Goal: Information Seeking & Learning: Learn about a topic

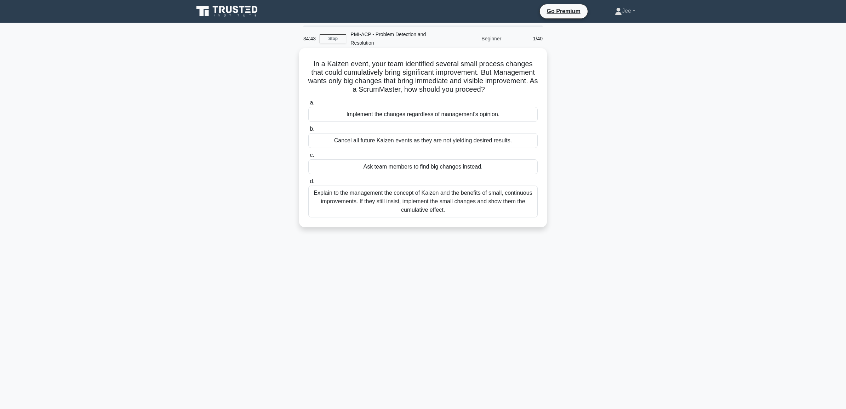
click at [433, 208] on div "Explain to the management the concept of Kaizen and the benefits of small, cont…" at bounding box center [422, 202] width 229 height 32
click at [308, 184] on input "d. Explain to the management the concept of Kaizen and the benefits of small, c…" at bounding box center [308, 181] width 0 height 5
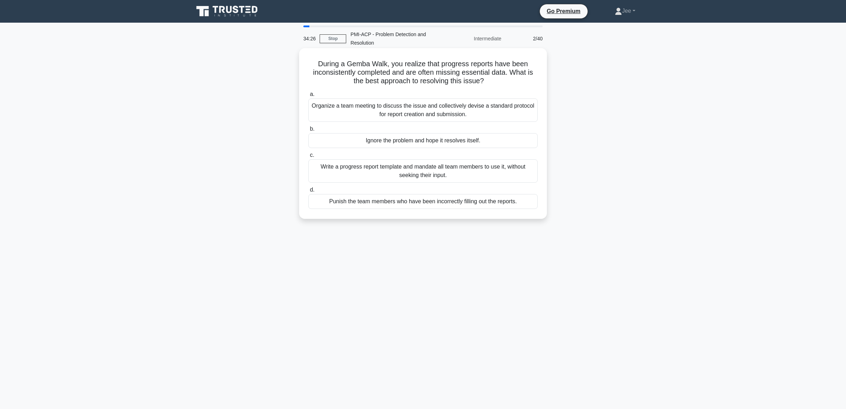
click at [382, 115] on div "Organize a team meeting to discuss the issue and collectively devise a standard…" at bounding box center [422, 109] width 229 height 23
click at [308, 97] on input "a. Organize a team meeting to discuss the issue and collectively devise a stand…" at bounding box center [308, 94] width 0 height 5
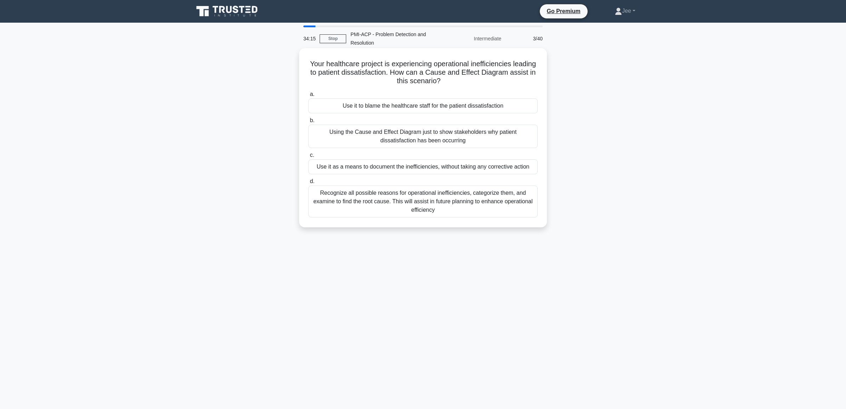
click at [378, 203] on div "Recognize all possible reasons for operational inefficiencies, categorize them,…" at bounding box center [422, 202] width 229 height 32
click at [308, 184] on input "d. Recognize all possible reasons for operational inefficiencies, categorize th…" at bounding box center [308, 181] width 0 height 5
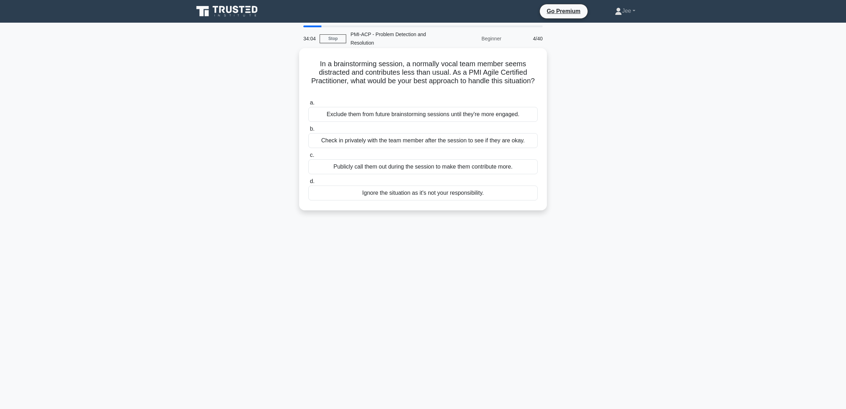
click at [364, 142] on div "Check in privately with the team member after the session to see if they are ok…" at bounding box center [422, 140] width 229 height 15
click at [308, 131] on input "b. Check in privately with the team member after the session to see if they are…" at bounding box center [308, 129] width 0 height 5
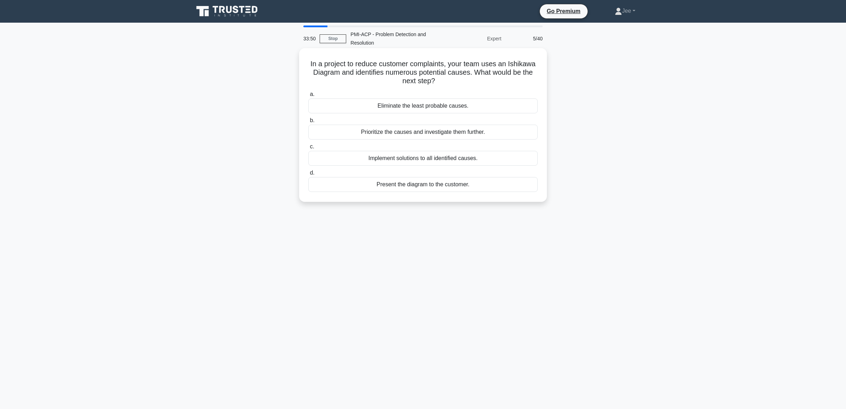
click at [393, 132] on div "Prioritize the causes and investigate them further." at bounding box center [422, 132] width 229 height 15
click at [308, 123] on input "b. Prioritize the causes and investigate them further." at bounding box center [308, 120] width 0 height 5
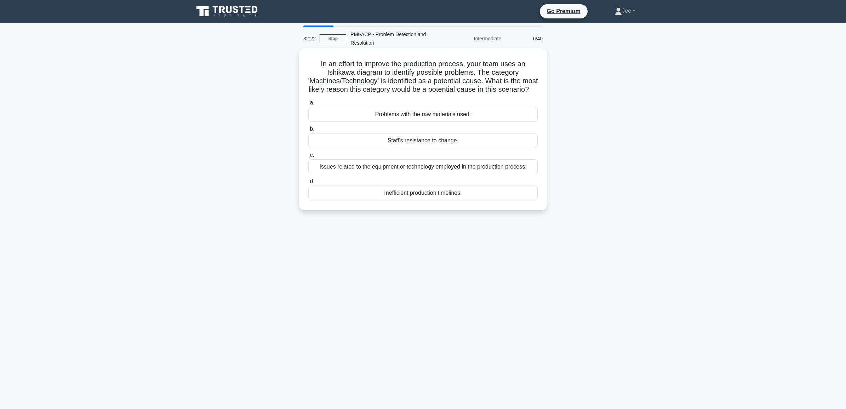
click at [383, 174] on div "Issues related to the equipment or technology employed in the production proces…" at bounding box center [422, 166] width 229 height 15
click at [308, 158] on input "c. Issues related to the equipment or technology employed in the production pro…" at bounding box center [308, 155] width 0 height 5
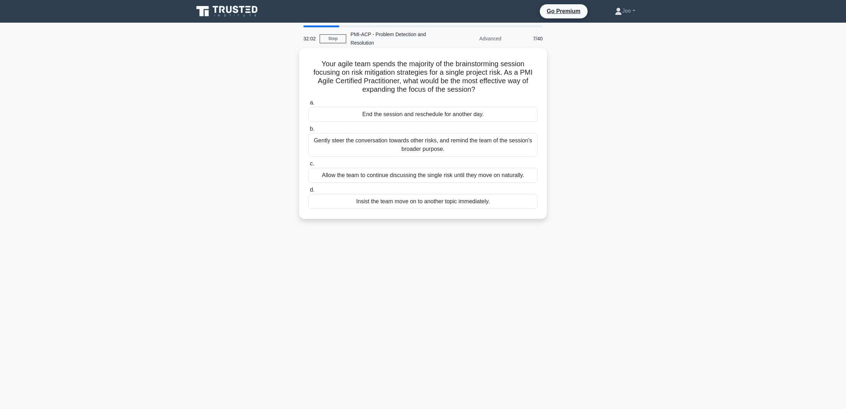
click at [402, 142] on div "Gently steer the conversation towards other risks, and remind the team of the s…" at bounding box center [422, 144] width 229 height 23
click at [308, 131] on input "b. Gently steer the conversation towards other risks, and remind the team of th…" at bounding box center [308, 129] width 0 height 5
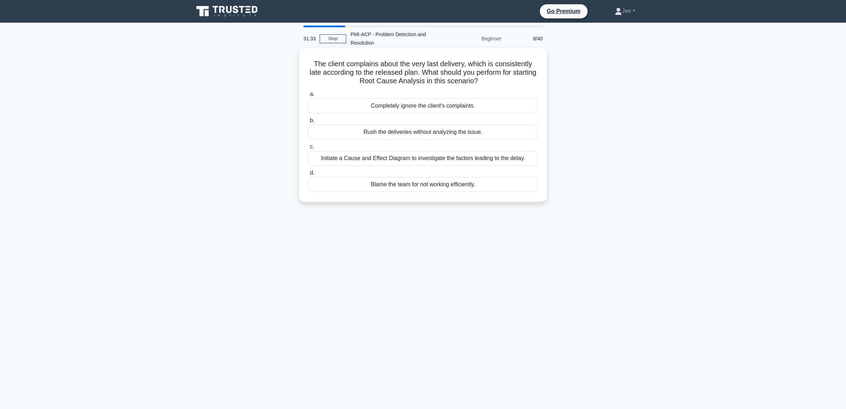
click at [406, 158] on div "Initiate a Cause and Effect Diagram to investigate the factors leading to the d…" at bounding box center [422, 158] width 229 height 15
click at [308, 149] on input "c. Initiate a Cause and Effect Diagram to investigate the factors leading to th…" at bounding box center [308, 146] width 0 height 5
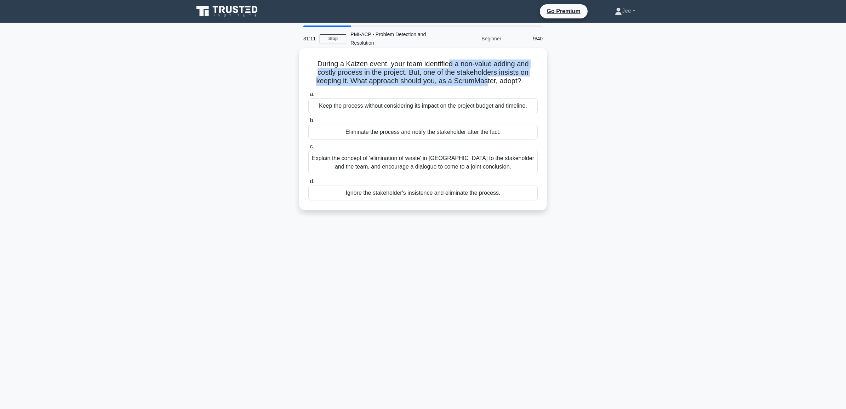
drag, startPoint x: 450, startPoint y: 61, endPoint x: 488, endPoint y: 78, distance: 41.8
click at [488, 78] on h5 "During a Kaizen event, your team identified a non-value adding and costly proce…" at bounding box center [423, 72] width 231 height 26
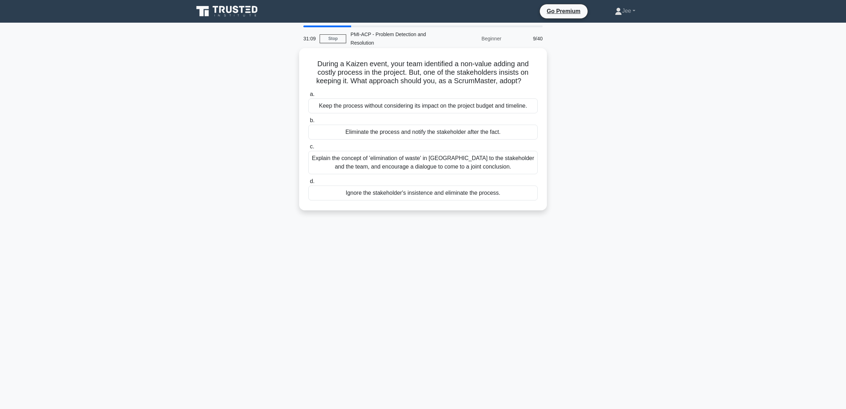
click at [376, 165] on div "Explain the concept of 'elimination of waste' in [GEOGRAPHIC_DATA] to the stake…" at bounding box center [422, 162] width 229 height 23
click at [308, 149] on input "c. Explain the concept of 'elimination of waste' in [GEOGRAPHIC_DATA] to the st…" at bounding box center [308, 146] width 0 height 5
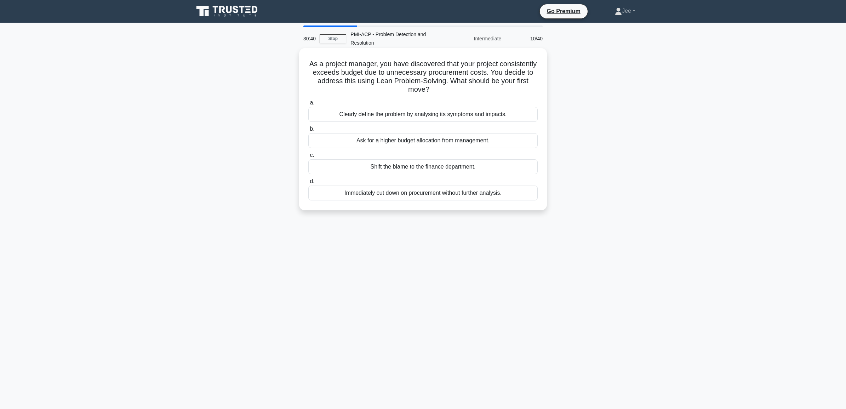
click at [365, 114] on div "Clearly define the problem by analysing its symptoms and impacts." at bounding box center [422, 114] width 229 height 15
click at [308, 105] on input "a. Clearly define the problem by analysing its symptoms and impacts." at bounding box center [308, 103] width 0 height 5
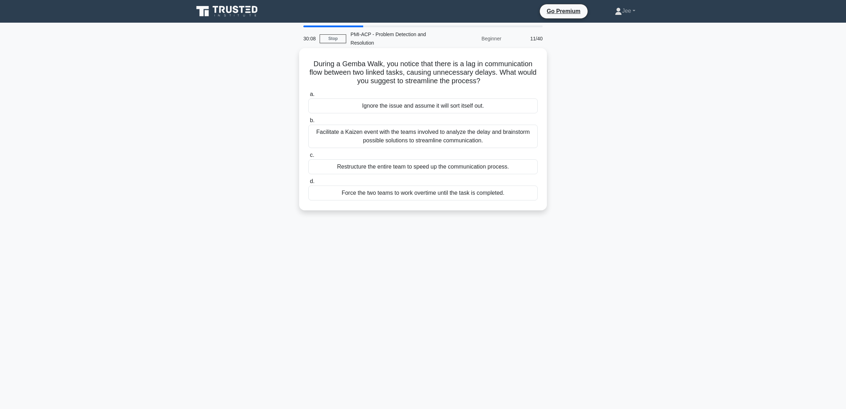
click at [375, 137] on div "Facilitate a Kaizen event with the teams involved to analyze the delay and brai…" at bounding box center [422, 136] width 229 height 23
click at [308, 123] on input "b. Facilitate a Kaizen event with the teams involved to analyze the delay and b…" at bounding box center [308, 120] width 0 height 5
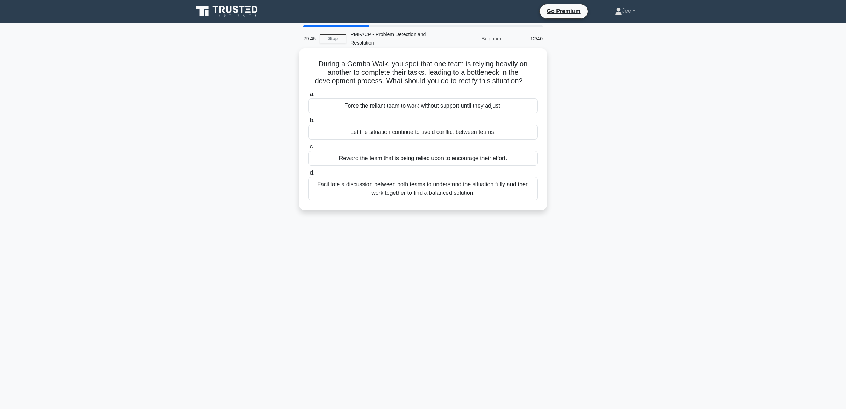
click at [373, 194] on div "Facilitate a discussion between both teams to understand the situation fully an…" at bounding box center [422, 188] width 229 height 23
click at [308, 175] on input "d. Facilitate a discussion between both teams to understand the situation fully…" at bounding box center [308, 173] width 0 height 5
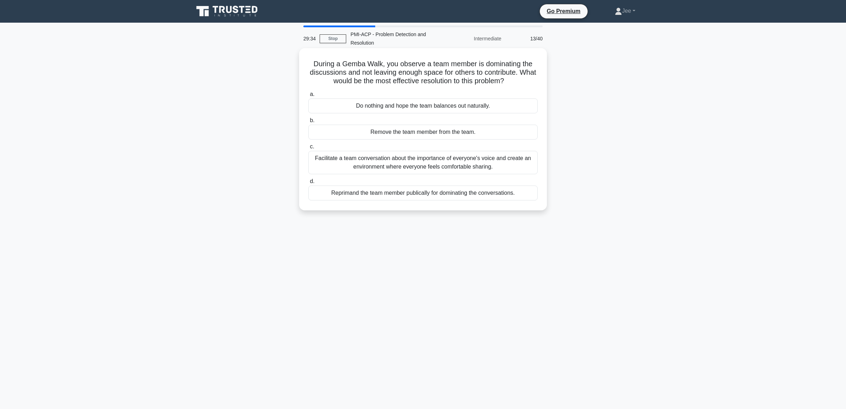
click at [449, 169] on div "Facilitate a team conversation about the importance of everyone's voice and cre…" at bounding box center [422, 162] width 229 height 23
click at [308, 149] on input "c. Facilitate a team conversation about the importance of everyone's voice and …" at bounding box center [308, 146] width 0 height 5
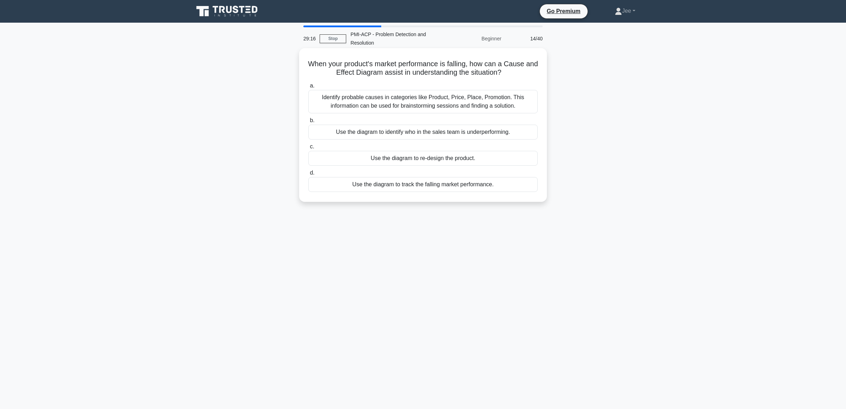
click at [359, 103] on div "Identify probable causes in categories like Product, Price, Place, Promotion. T…" at bounding box center [422, 101] width 229 height 23
click at [308, 88] on input "a. Identify probable causes in categories like Product, Price, Place, Promotion…" at bounding box center [308, 86] width 0 height 5
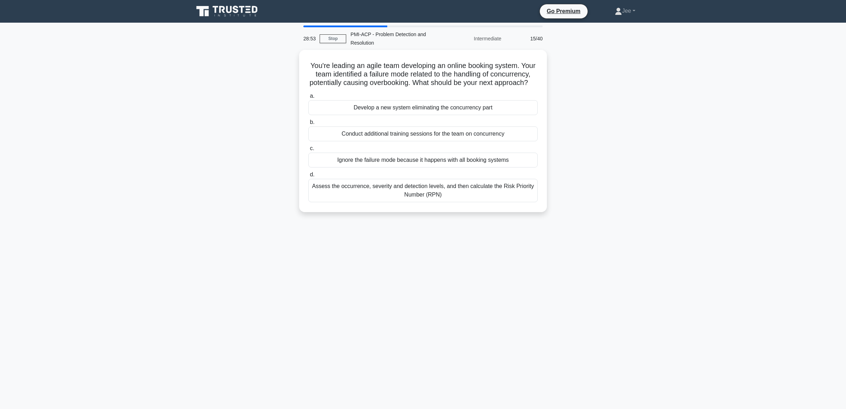
drag, startPoint x: 408, startPoint y: 199, endPoint x: 349, endPoint y: 272, distance: 93.0
click at [349, 272] on div "28:53 Stop PMI-ACP - Problem Detection and Resolution Intermediate 15/40 You're…" at bounding box center [422, 202] width 467 height 354
click at [233, 221] on div "You're leading an agile team developing an online booking system. Your team ide…" at bounding box center [422, 135] width 467 height 171
click at [416, 113] on div "Develop a new system eliminating the concurrency part" at bounding box center [422, 105] width 229 height 15
click at [308, 97] on input "a. Develop a new system eliminating the concurrency part" at bounding box center [308, 94] width 0 height 5
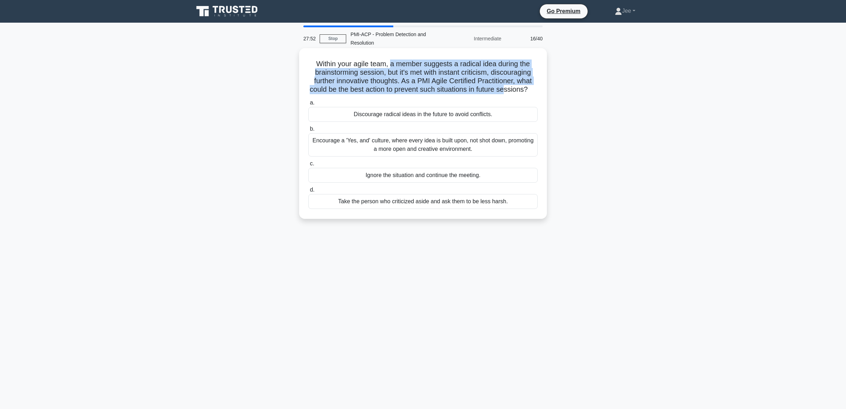
drag, startPoint x: 391, startPoint y: 66, endPoint x: 512, endPoint y: 89, distance: 123.0
click at [512, 89] on h5 "Within your agile team, a member suggests a radical idea during the brainstormi…" at bounding box center [423, 76] width 231 height 35
click at [398, 94] on h5 "Within your agile team, a member suggests a radical idea during the brainstormi…" at bounding box center [423, 76] width 231 height 35
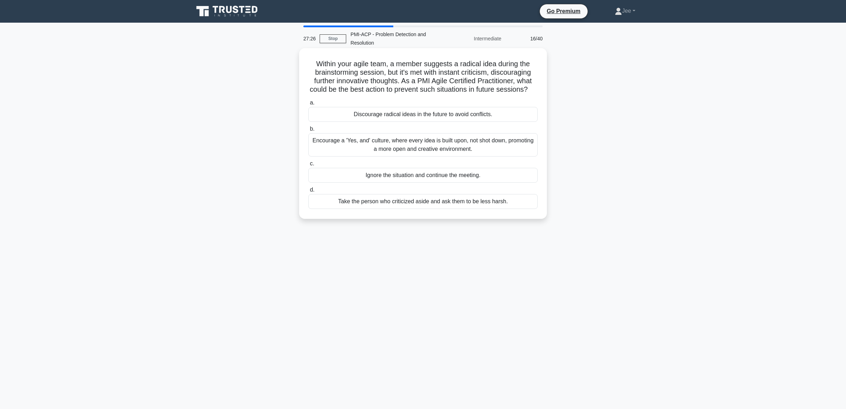
click at [399, 156] on div "Encourage a 'Yes, and' culture, where every idea is built upon, not shot down, …" at bounding box center [422, 144] width 229 height 23
click at [308, 131] on input "b. Encourage a 'Yes, and' culture, where every idea is built upon, not shot dow…" at bounding box center [308, 129] width 0 height 5
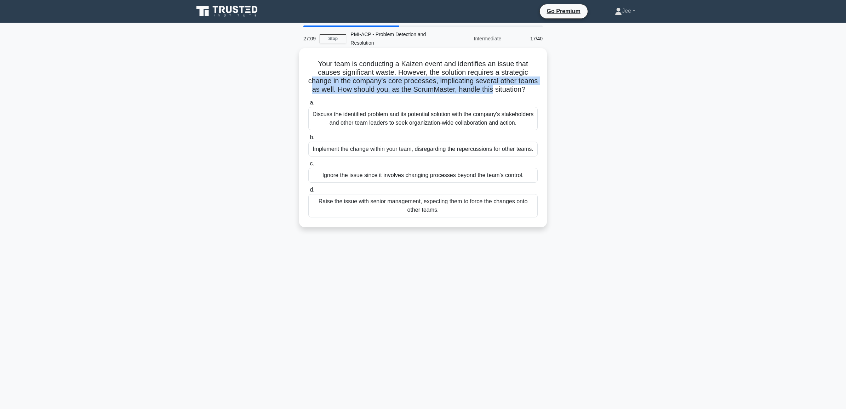
drag, startPoint x: 323, startPoint y: 80, endPoint x: 537, endPoint y: 91, distance: 214.5
click at [537, 91] on h5 "Your team is conducting a Kaizen event and identifies an issue that causes sign…" at bounding box center [423, 76] width 231 height 35
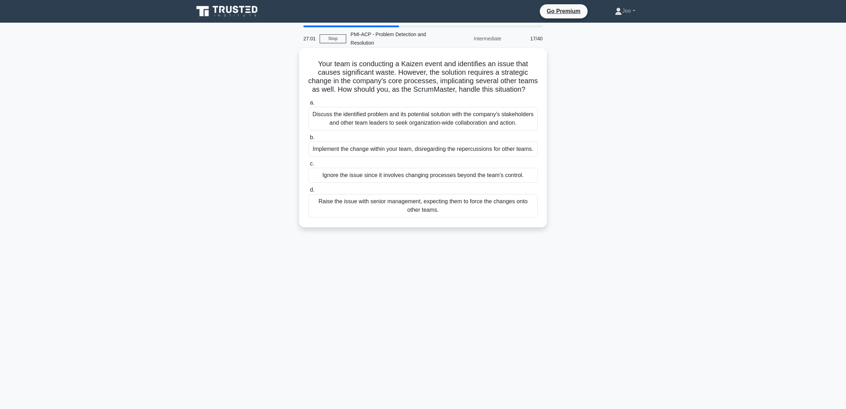
click at [366, 129] on div "Discuss the identified problem and its potential solution with the company's st…" at bounding box center [422, 118] width 229 height 23
click at [308, 105] on input "a. Discuss the identified problem and its potential solution with the company's…" at bounding box center [308, 103] width 0 height 5
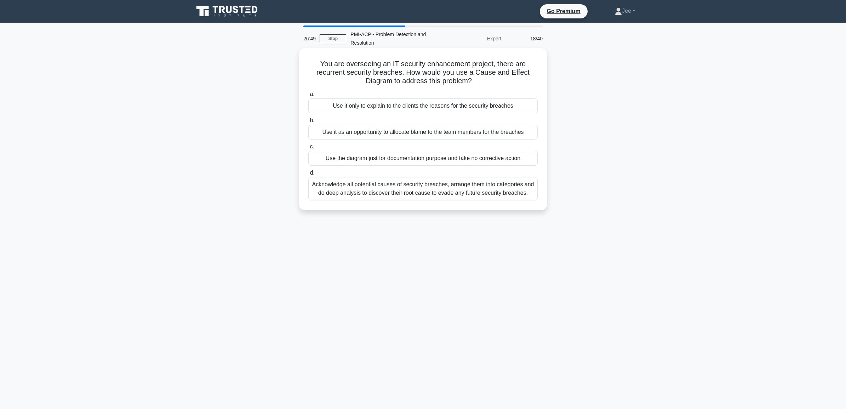
drag, startPoint x: 502, startPoint y: 64, endPoint x: 506, endPoint y: 78, distance: 14.4
click at [506, 78] on h5 "You are overseeing an IT security enhancement project, there are recurrent secu…" at bounding box center [423, 72] width 231 height 26
click at [482, 188] on div "Acknowledge all potential causes of security breaches, arrange them into catego…" at bounding box center [422, 188] width 229 height 23
click at [308, 175] on input "d. Acknowledge all potential causes of security breaches, arrange them into cat…" at bounding box center [308, 173] width 0 height 5
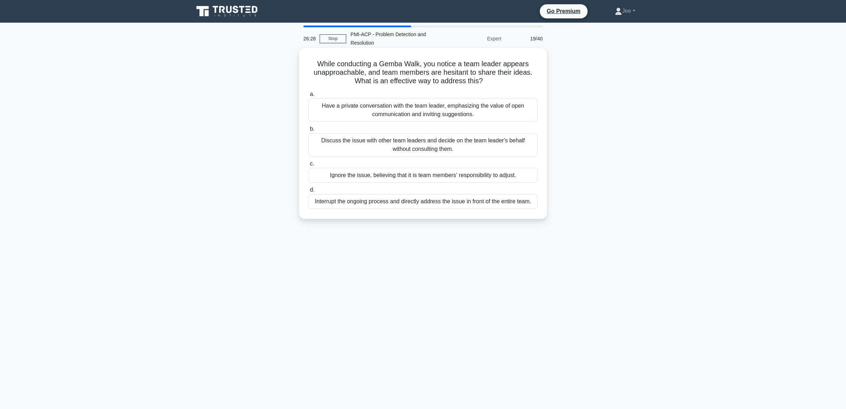
click at [408, 116] on div "Have a private conversation with the team leader, emphasizing the value of open…" at bounding box center [422, 109] width 229 height 23
click at [308, 97] on input "a. Have a private conversation with the team leader, emphasizing the value of o…" at bounding box center [308, 94] width 0 height 5
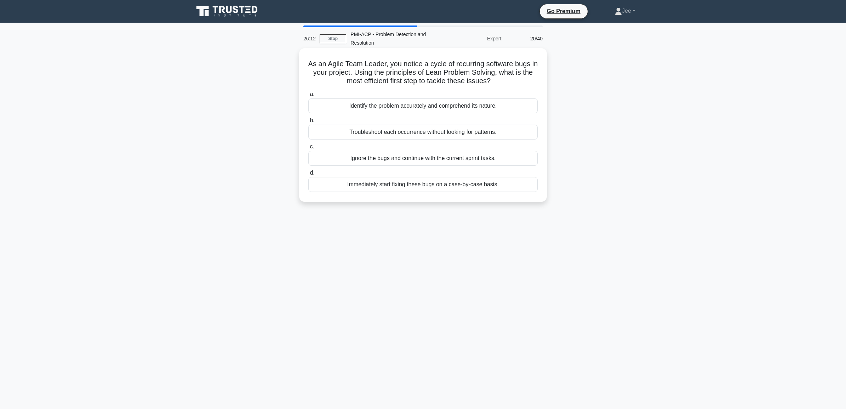
click at [358, 106] on div "Identify the problem accurately and comprehend its nature." at bounding box center [422, 105] width 229 height 15
click at [308, 97] on input "a. Identify the problem accurately and comprehend its nature." at bounding box center [308, 94] width 0 height 5
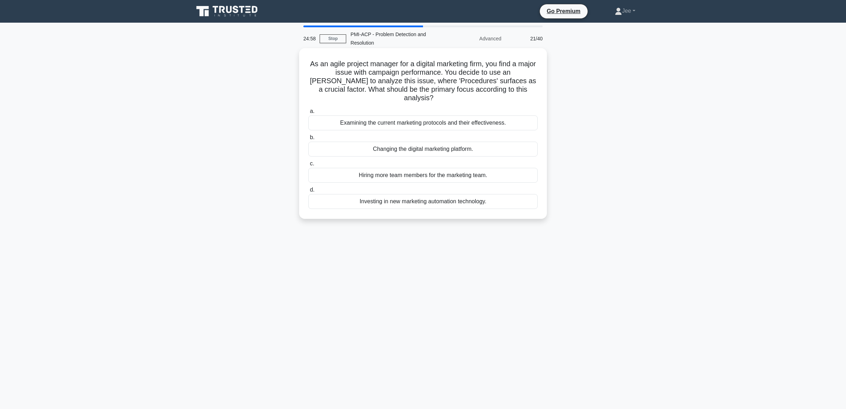
drag, startPoint x: 505, startPoint y: 63, endPoint x: 534, endPoint y: 87, distance: 37.9
click at [534, 87] on h5 "As an agile project manager for a digital marketing firm, you find a major issu…" at bounding box center [423, 80] width 231 height 43
click at [434, 76] on h5 "As an agile project manager for a digital marketing firm, you find a major issu…" at bounding box center [423, 80] width 231 height 43
click at [442, 70] on h5 "As an agile project manager for a digital marketing firm, you find a major issu…" at bounding box center [423, 80] width 231 height 43
drag, startPoint x: 408, startPoint y: 80, endPoint x: 455, endPoint y: 89, distance: 48.7
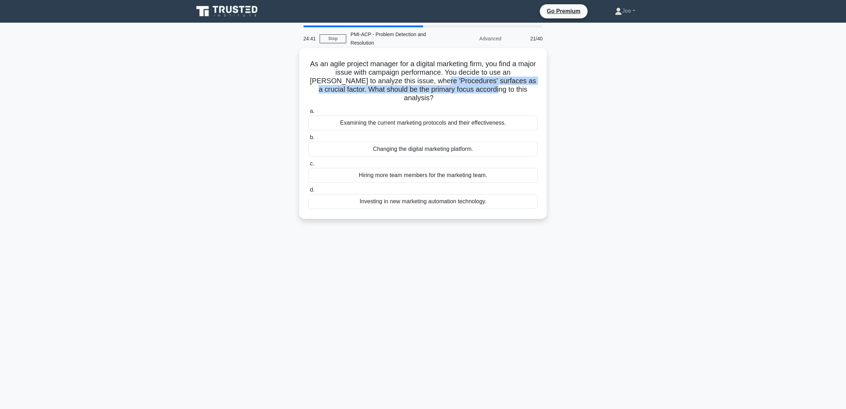
click at [455, 89] on h5 "As an agile project manager for a digital marketing firm, you find a major issu…" at bounding box center [423, 80] width 231 height 43
drag, startPoint x: 455, startPoint y: 89, endPoint x: 436, endPoint y: 89, distance: 19.5
click at [436, 89] on h5 "As an agile project manager for a digital marketing firm, you find a major issu…" at bounding box center [423, 80] width 231 height 43
drag, startPoint x: 501, startPoint y: 65, endPoint x: 531, endPoint y: 90, distance: 39.4
click at [531, 90] on h5 "As an agile project manager for a digital marketing firm, you find a major issu…" at bounding box center [423, 80] width 231 height 43
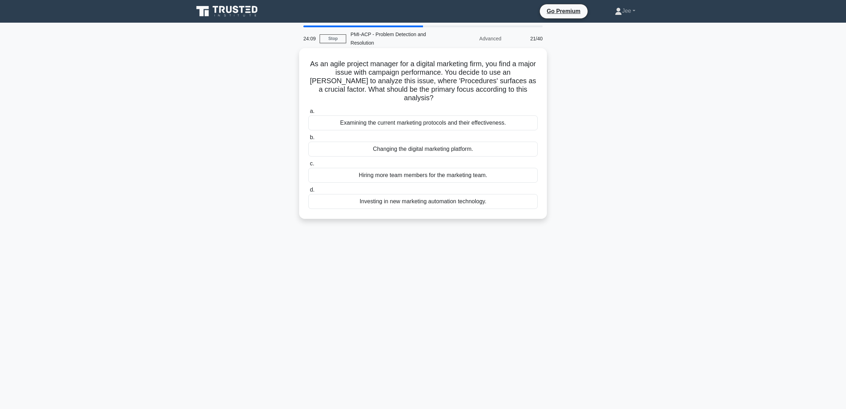
click at [402, 115] on div "Examining the current marketing protocols and their effectiveness." at bounding box center [422, 122] width 229 height 15
click at [308, 113] on input "a. Examining the current marketing protocols and their effectiveness." at bounding box center [308, 111] width 0 height 5
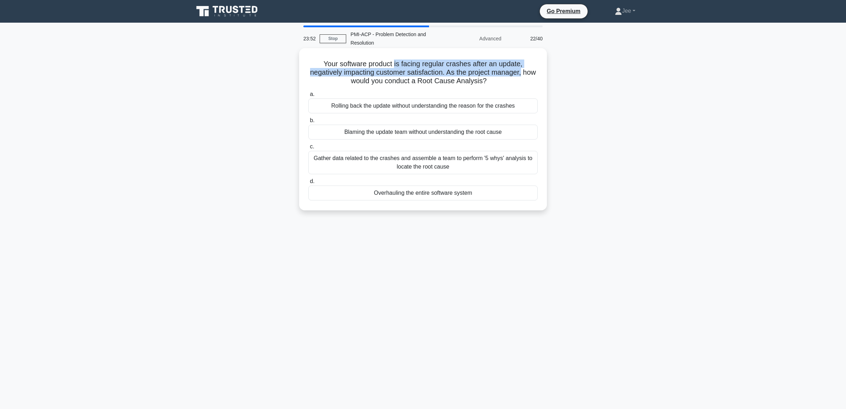
drag, startPoint x: 395, startPoint y: 64, endPoint x: 531, endPoint y: 76, distance: 136.8
click at [531, 76] on h5 "Your software product is facing regular crashes after an update, negatively imp…" at bounding box center [423, 72] width 231 height 26
click at [349, 161] on div "Gather data related to the crashes and assemble a team to perform '5 whys' anal…" at bounding box center [422, 162] width 229 height 23
click at [308, 149] on input "c. Gather data related to the crashes and assemble a team to perform '5 whys' a…" at bounding box center [308, 146] width 0 height 5
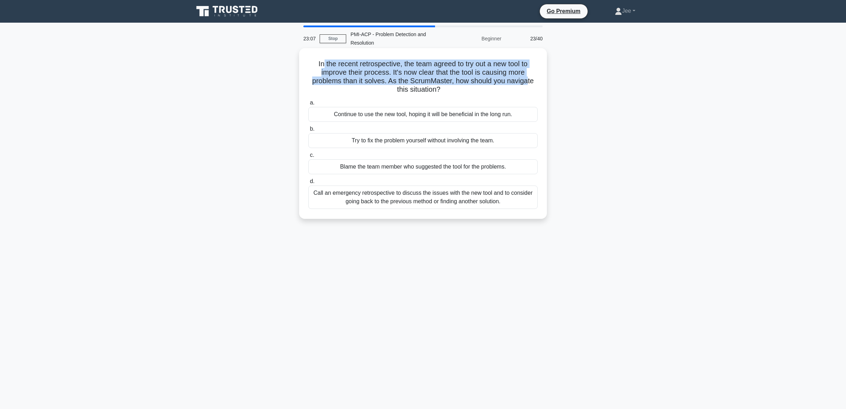
drag, startPoint x: 319, startPoint y: 65, endPoint x: 530, endPoint y: 79, distance: 211.5
click at [530, 79] on h5 "In the recent retrospective, the team agreed to try out a new tool to improve t…" at bounding box center [423, 76] width 231 height 35
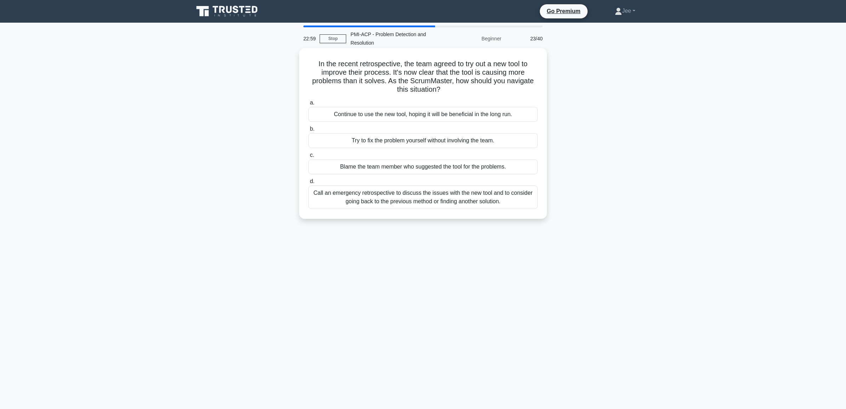
click at [404, 204] on div "Call an emergency retrospective to discuss the issues with the new tool and to …" at bounding box center [422, 197] width 229 height 23
click at [308, 184] on input "d. Call an emergency retrospective to discuss the issues with the new tool and …" at bounding box center [308, 181] width 0 height 5
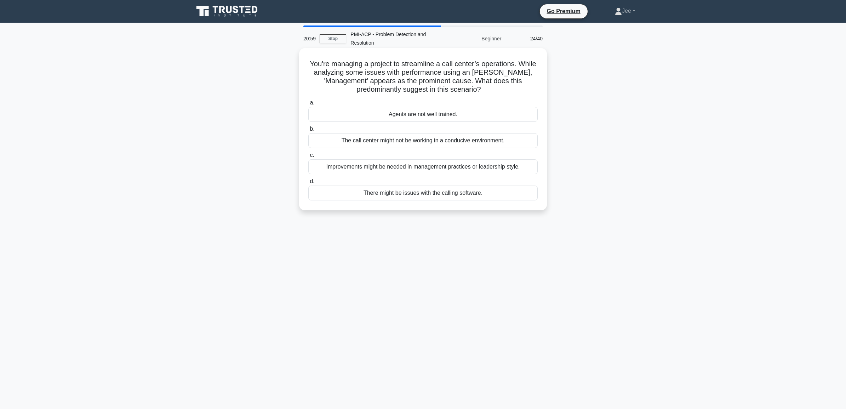
drag, startPoint x: 339, startPoint y: 72, endPoint x: 496, endPoint y: 89, distance: 157.8
click at [496, 89] on h5 "You're managing a project to streamline a call center’s operations. While analy…" at bounding box center [423, 76] width 231 height 35
click at [668, 151] on main "20:58 Stop PMI-ACP - Problem Detection and Resolution Beginner 24/40 You're man…" at bounding box center [423, 216] width 846 height 386
drag, startPoint x: 394, startPoint y: 73, endPoint x: 503, endPoint y: 82, distance: 109.1
click at [503, 82] on h5 "You're managing a project to streamline a call center’s operations. While analy…" at bounding box center [423, 76] width 231 height 35
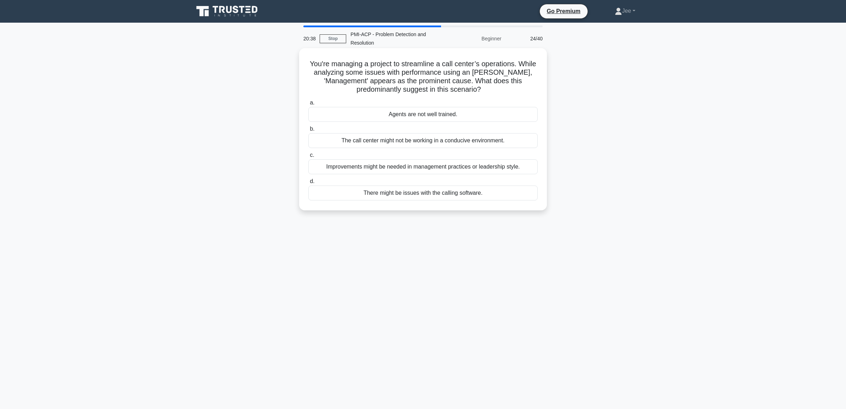
click at [366, 169] on div "Improvements might be needed in management practices or leadership style." at bounding box center [422, 166] width 229 height 15
click at [308, 158] on input "c. Improvements might be needed in management practices or leadership style." at bounding box center [308, 155] width 0 height 5
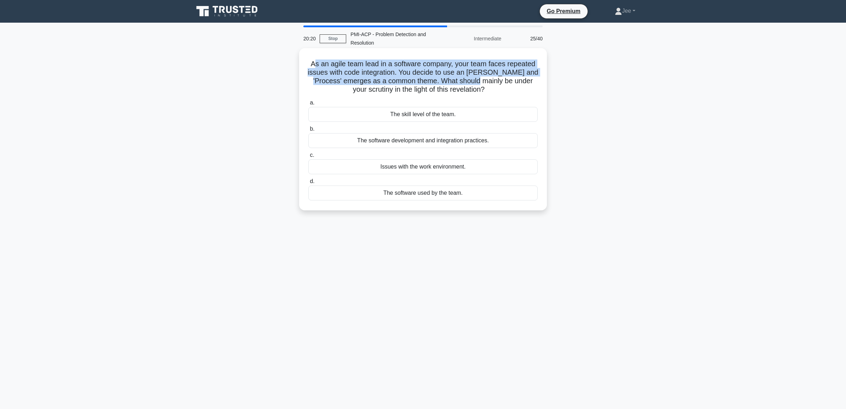
drag, startPoint x: 313, startPoint y: 65, endPoint x: 486, endPoint y: 84, distance: 173.5
click at [486, 84] on h5 "As an agile team lead in a software company, your team faces repeated issues wi…" at bounding box center [423, 76] width 231 height 35
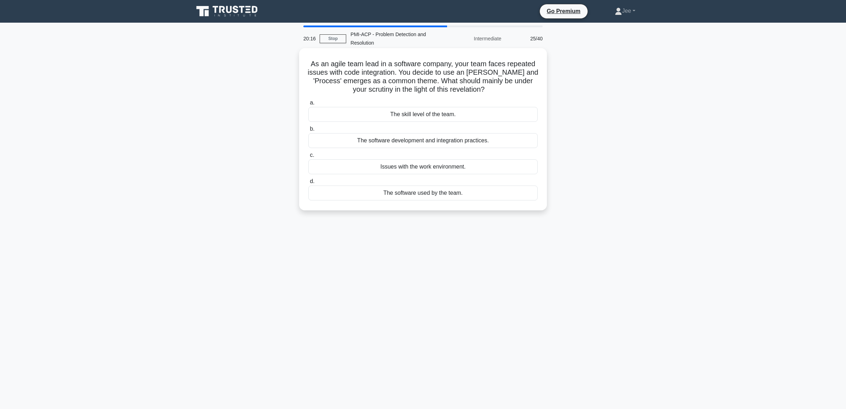
click at [402, 142] on div "The software development and integration practices." at bounding box center [422, 140] width 229 height 15
click at [308, 131] on input "b. The software development and integration practices." at bounding box center [308, 129] width 0 height 5
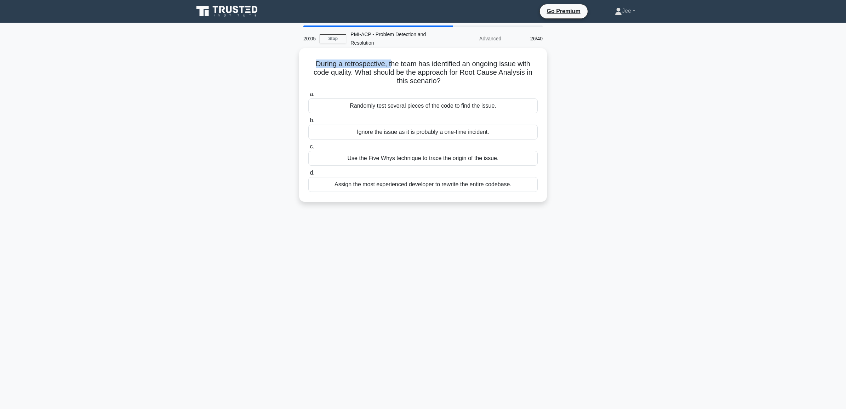
drag, startPoint x: 314, startPoint y: 62, endPoint x: 391, endPoint y: 64, distance: 77.2
click at [391, 64] on h5 "During a retrospective, the team has identified an ongoing issue with code qual…" at bounding box center [423, 72] width 231 height 26
click at [398, 66] on h5 "During a retrospective, the team has identified an ongoing issue with code qual…" at bounding box center [423, 72] width 231 height 26
drag, startPoint x: 404, startPoint y: 63, endPoint x: 526, endPoint y: 78, distance: 122.4
click at [526, 78] on h5 "During a retrospective, the team has identified an ongoing issue with code qual…" at bounding box center [423, 72] width 231 height 26
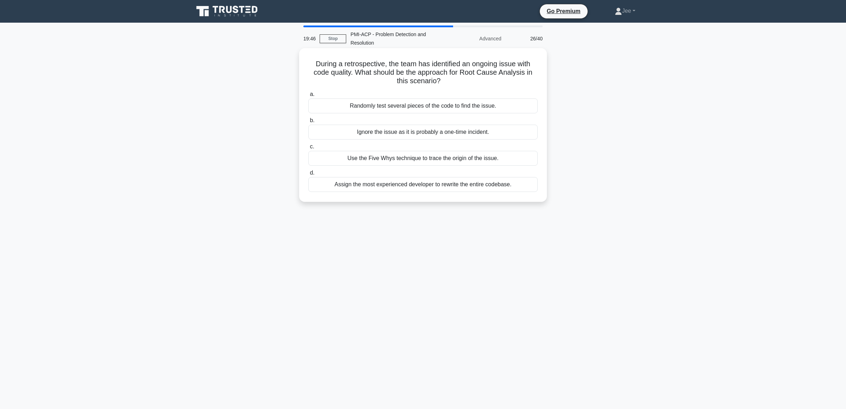
click at [392, 158] on div "Use the Five Whys technique to trace the origin of the issue." at bounding box center [422, 158] width 229 height 15
click at [308, 149] on input "c. Use the Five Whys technique to trace the origin of the issue." at bounding box center [308, 146] width 0 height 5
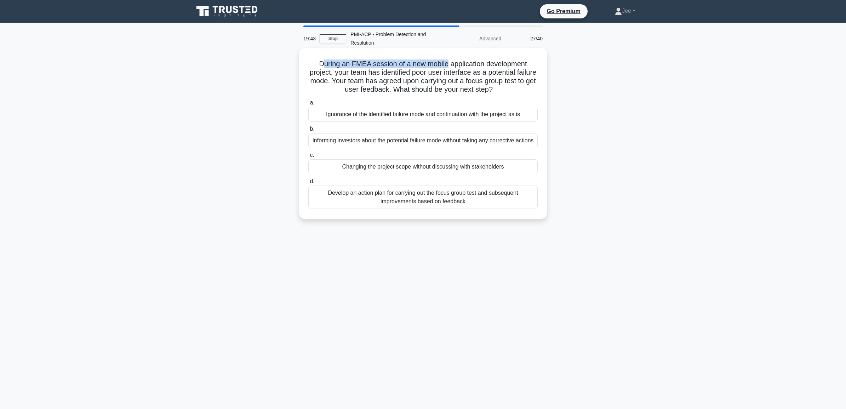
drag, startPoint x: 322, startPoint y: 63, endPoint x: 447, endPoint y: 68, distance: 125.1
click at [447, 68] on h5 "During an FMEA session of a new mobile application development project, your te…" at bounding box center [423, 76] width 231 height 35
drag, startPoint x: 447, startPoint y: 68, endPoint x: 440, endPoint y: 78, distance: 12.5
click at [440, 78] on h5 "During an FMEA session of a new mobile application development project, your te…" at bounding box center [423, 76] width 231 height 35
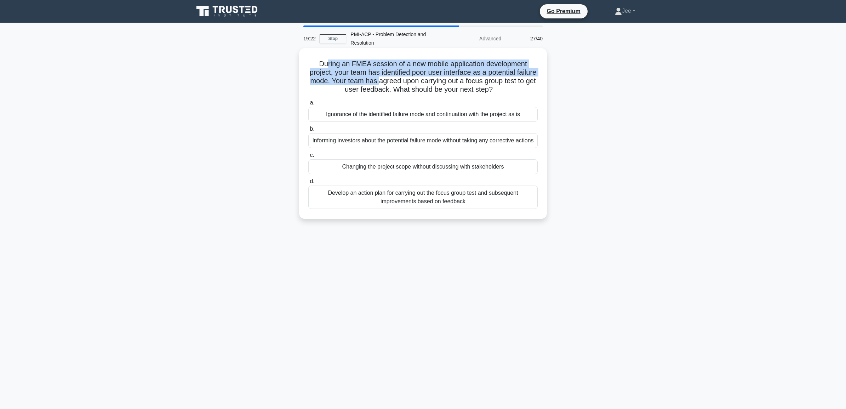
drag, startPoint x: 324, startPoint y: 66, endPoint x: 404, endPoint y: 85, distance: 82.7
click at [404, 85] on h5 "During an FMEA session of a new mobile application development project, your te…" at bounding box center [423, 76] width 231 height 35
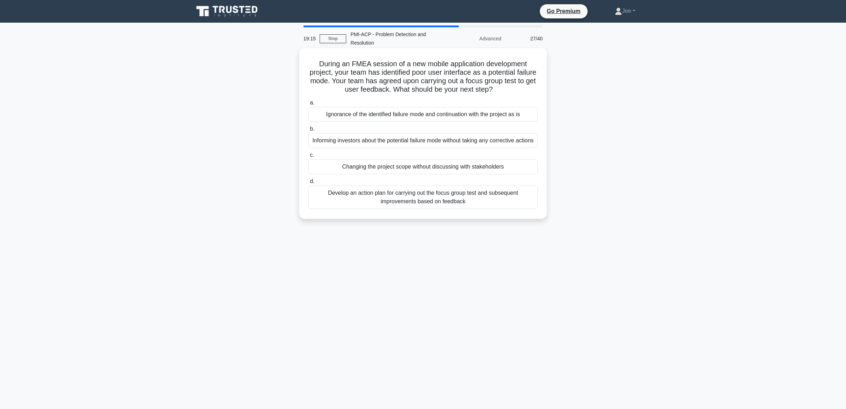
click at [404, 209] on div "Develop an action plan for carrying out the focus group test and subsequent imp…" at bounding box center [422, 197] width 229 height 23
click at [308, 184] on input "d. Develop an action plan for carrying out the focus group test and subsequent …" at bounding box center [308, 181] width 0 height 5
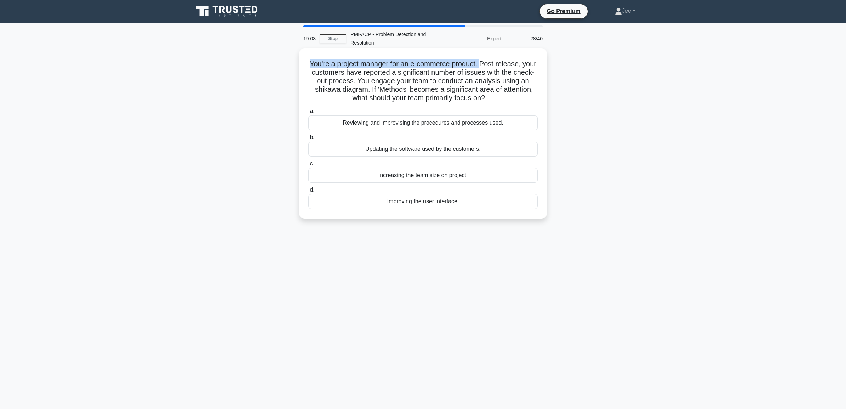
drag, startPoint x: 308, startPoint y: 62, endPoint x: 483, endPoint y: 64, distance: 175.3
click at [483, 64] on h5 "You're a project manager for an e-commerce product. Post release, your customer…" at bounding box center [423, 80] width 231 height 43
drag, startPoint x: 483, startPoint y: 64, endPoint x: 415, endPoint y: 82, distance: 70.8
click at [415, 82] on h5 "You're a project manager for an e-commerce product. Post release, your customer…" at bounding box center [423, 80] width 231 height 43
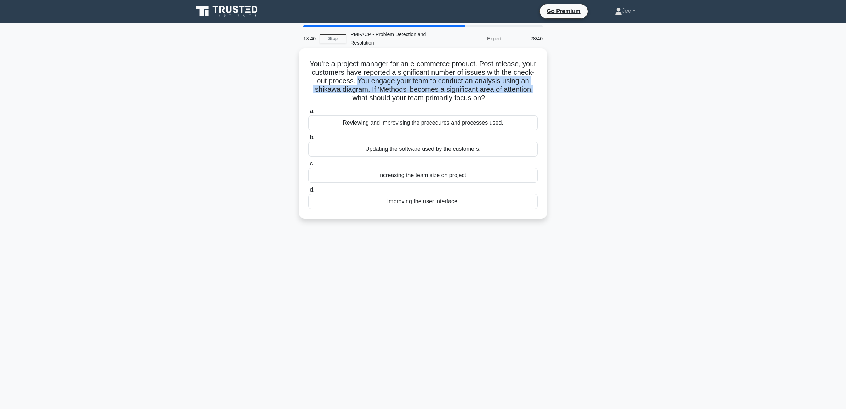
drag, startPoint x: 356, startPoint y: 79, endPoint x: 536, endPoint y: 87, distance: 180.8
click at [536, 87] on h5 "You're a project manager for an e-commerce product. Post release, your customer…" at bounding box center [423, 80] width 231 height 43
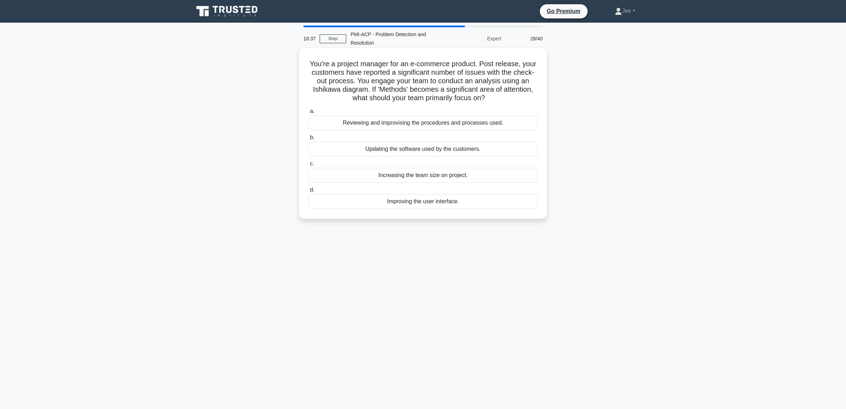
click at [402, 125] on div "Reviewing and improvising the procedures and processes used." at bounding box center [422, 122] width 229 height 15
click at [308, 114] on input "a. Reviewing and improvising the procedures and processes used." at bounding box center [308, 111] width 0 height 5
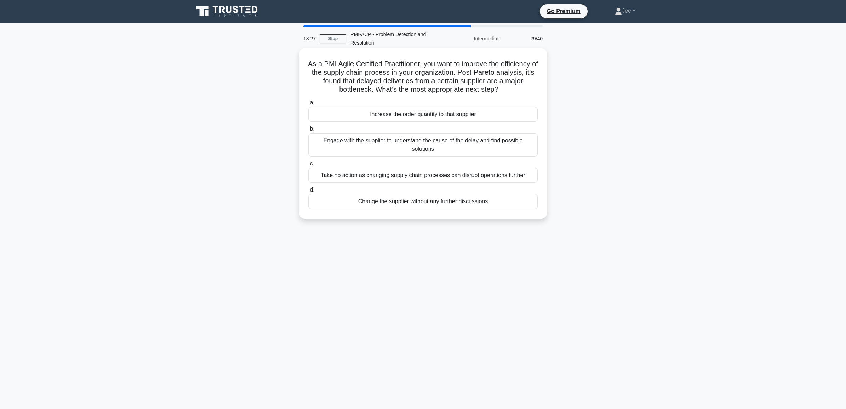
drag, startPoint x: 309, startPoint y: 62, endPoint x: 523, endPoint y: 87, distance: 215.6
click at [523, 87] on h5 "As a PMI Agile Certified Practitioner, you want to improve the efficiency of th…" at bounding box center [423, 76] width 231 height 35
click at [406, 147] on div "Engage with the supplier to understand the cause of the delay and find possible…" at bounding box center [422, 144] width 229 height 23
click at [308, 131] on input "b. Engage with the supplier to understand the cause of the delay and find possi…" at bounding box center [308, 129] width 0 height 5
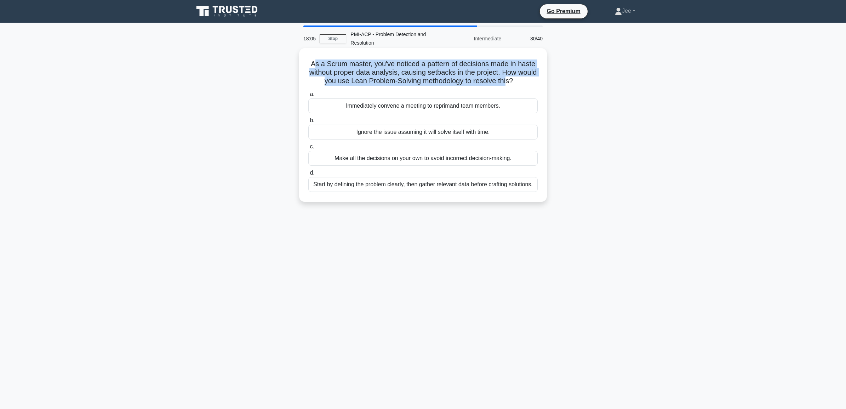
drag, startPoint x: 315, startPoint y: 66, endPoint x: 519, endPoint y: 86, distance: 204.6
click at [519, 86] on h5 "As a Scrum master, you've noticed a pattern of decisions made in haste without …" at bounding box center [423, 72] width 231 height 26
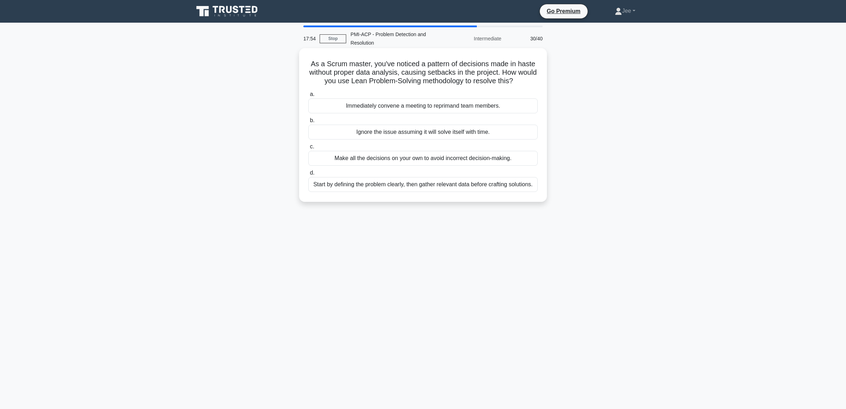
click at [388, 183] on div "Start by defining the problem clearly, then gather relevant data before craftin…" at bounding box center [422, 184] width 229 height 15
click at [308, 175] on input "d. Start by defining the problem clearly, then gather relevant data before craf…" at bounding box center [308, 173] width 0 height 5
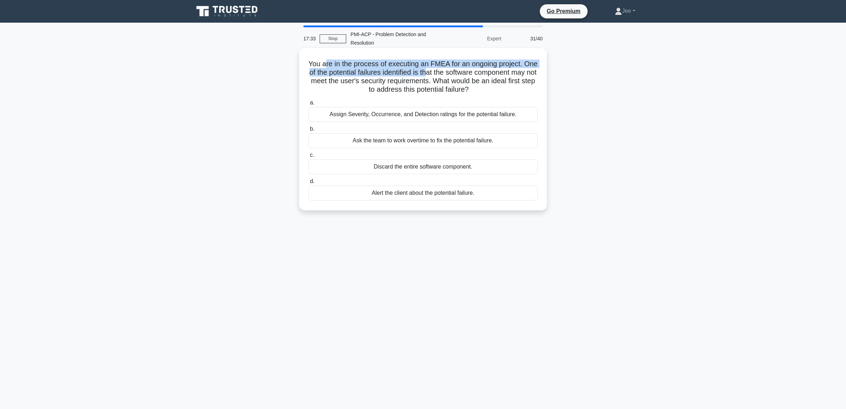
drag, startPoint x: 335, startPoint y: 64, endPoint x: 450, endPoint y: 73, distance: 115.5
click at [450, 73] on h5 "You are in the process of executing an FMEA for an ongoing project. One of the …" at bounding box center [423, 76] width 231 height 35
click at [359, 117] on div "Assign Severity, Occurrence, and Detection ratings for the potential failure." at bounding box center [422, 114] width 229 height 15
click at [308, 105] on input "a. Assign Severity, Occurrence, and Detection ratings for the potential failure." at bounding box center [308, 103] width 0 height 5
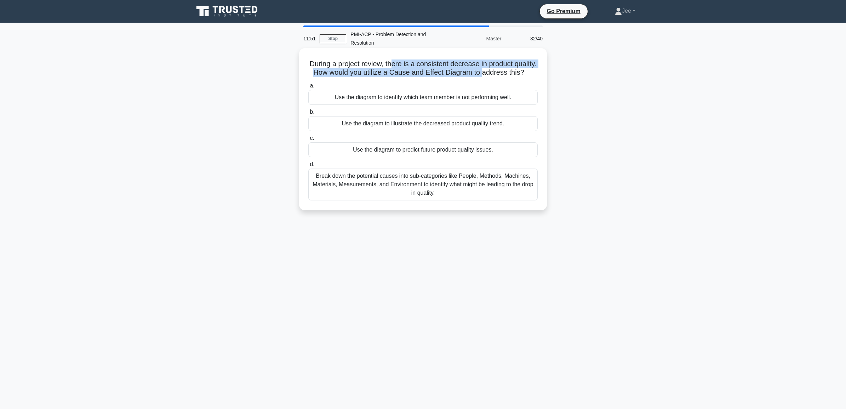
drag, startPoint x: 407, startPoint y: 64, endPoint x: 510, endPoint y: 73, distance: 103.1
click at [510, 73] on h5 "During a project review, there is a consistent decrease in product quality. How…" at bounding box center [423, 68] width 231 height 18
drag, startPoint x: 510, startPoint y: 73, endPoint x: 449, endPoint y: 87, distance: 62.5
click at [449, 87] on div "During a project review, there is a consistent decrease in product quality. How…" at bounding box center [423, 129] width 242 height 156
click at [414, 200] on div "Break down the potential causes into sub-categories like People, Methods, Machi…" at bounding box center [422, 185] width 229 height 32
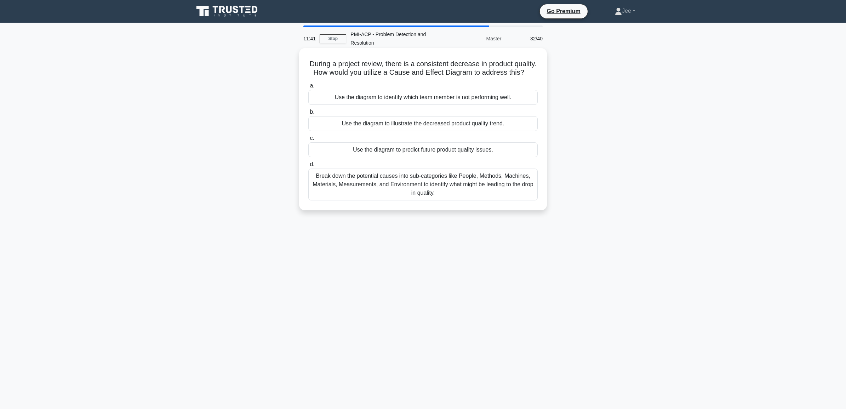
click at [308, 167] on input "d. Break down the potential causes into sub-categories like People, Methods, Ma…" at bounding box center [308, 164] width 0 height 5
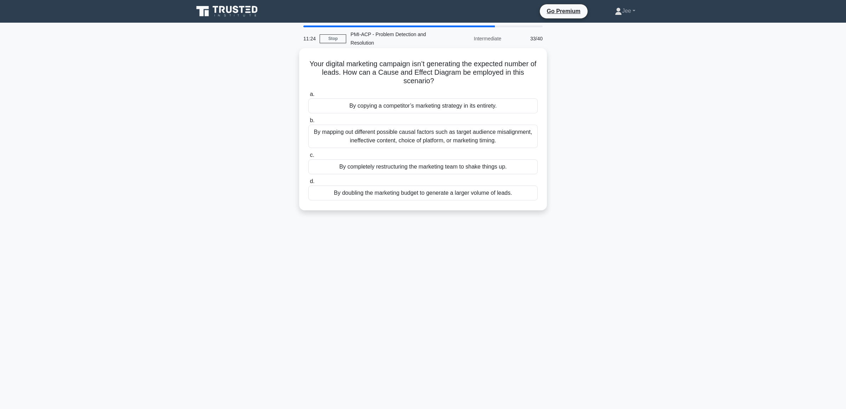
click at [356, 138] on div "By mapping out different possible causal factors such as target audience misali…" at bounding box center [422, 136] width 229 height 23
click at [308, 123] on input "b. By mapping out different possible causal factors such as target audience mis…" at bounding box center [308, 120] width 0 height 5
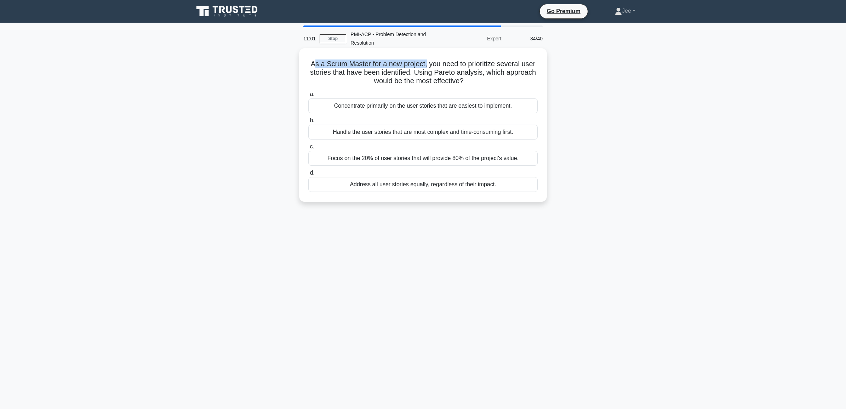
drag, startPoint x: 311, startPoint y: 63, endPoint x: 427, endPoint y: 64, distance: 116.1
click at [427, 64] on h5 "As a Scrum Master for a new project, you need to prioritize several user storie…" at bounding box center [423, 72] width 231 height 26
drag, startPoint x: 427, startPoint y: 64, endPoint x: 406, endPoint y: 83, distance: 28.6
click at [406, 83] on h5 "As a Scrum Master for a new project, you need to prioritize several user storie…" at bounding box center [423, 72] width 231 height 26
drag, startPoint x: 310, startPoint y: 65, endPoint x: 540, endPoint y: 78, distance: 230.5
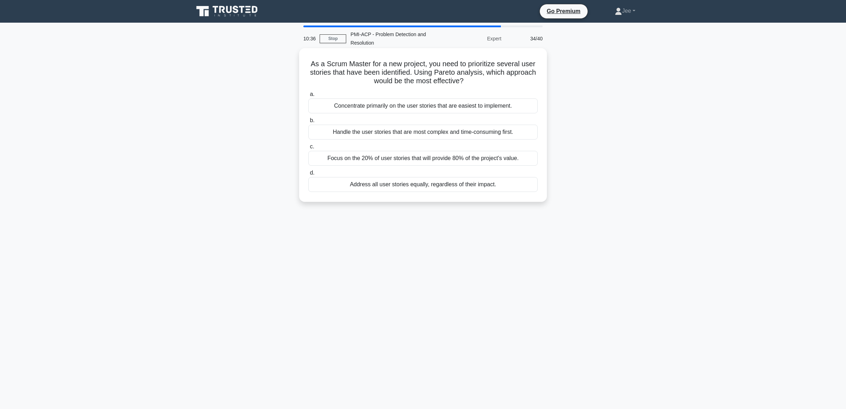
click at [540, 78] on div "As a Scrum Master for a new project, you need to prioritize several user storie…" at bounding box center [423, 125] width 242 height 148
click at [370, 160] on div "Focus on the 20% of user stories that will provide 80% of the project's value." at bounding box center [422, 158] width 229 height 15
click at [308, 149] on input "c. Focus on the 20% of user stories that will provide 80% of the project's valu…" at bounding box center [308, 146] width 0 height 5
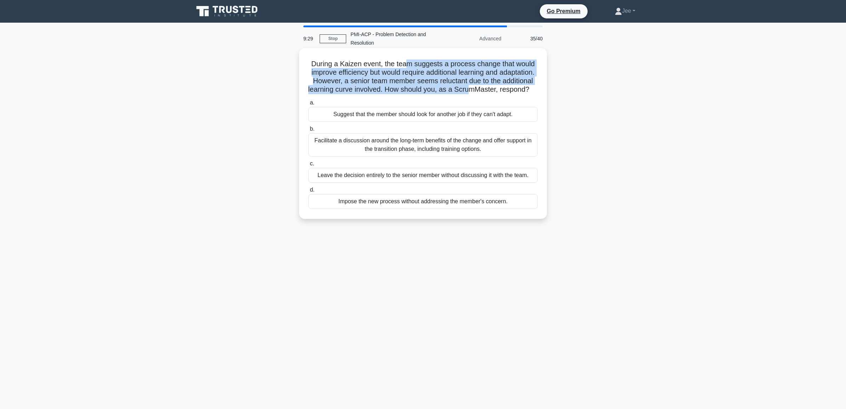
drag, startPoint x: 406, startPoint y: 62, endPoint x: 506, endPoint y: 88, distance: 103.7
click at [506, 88] on h5 "During a Kaizen event, the team suggests a process change that would improve ef…" at bounding box center [423, 76] width 231 height 35
drag, startPoint x: 506, startPoint y: 88, endPoint x: 464, endPoint y: 86, distance: 42.2
click at [464, 86] on h5 "During a Kaizen event, the team suggests a process change that would improve ef…" at bounding box center [423, 76] width 231 height 35
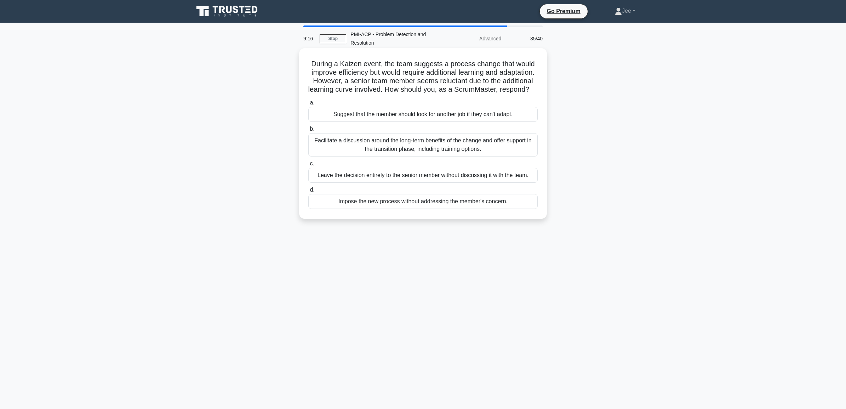
click at [429, 156] on div "Facilitate a discussion around the long-term benefits of the change and offer s…" at bounding box center [422, 144] width 229 height 23
click at [308, 131] on input "b. Facilitate a discussion around the long-term benefits of the change and offe…" at bounding box center [308, 129] width 0 height 5
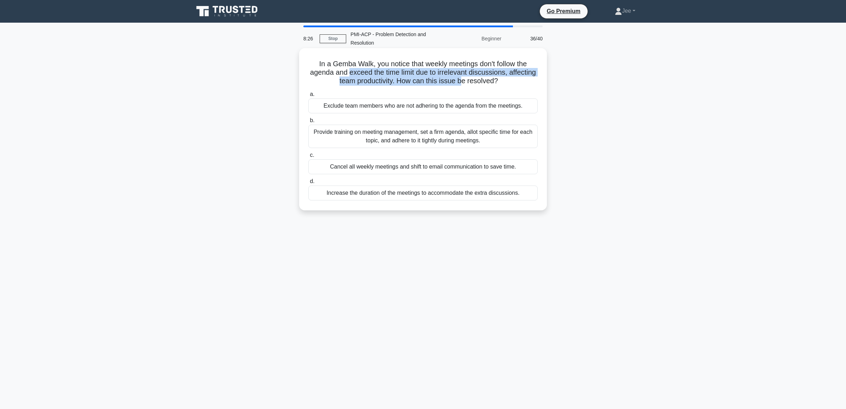
drag, startPoint x: 362, startPoint y: 75, endPoint x: 477, endPoint y: 85, distance: 115.2
click at [477, 85] on h5 "In a Gemba Walk, you notice that weekly meetings don't follow the agenda and ex…" at bounding box center [423, 72] width 231 height 26
click at [329, 141] on div "Provide training on meeting management, set a firm agenda, allot specific time …" at bounding box center [422, 136] width 229 height 23
click at [308, 123] on input "b. Provide training on meeting management, set a firm agenda, allot specific ti…" at bounding box center [308, 120] width 0 height 5
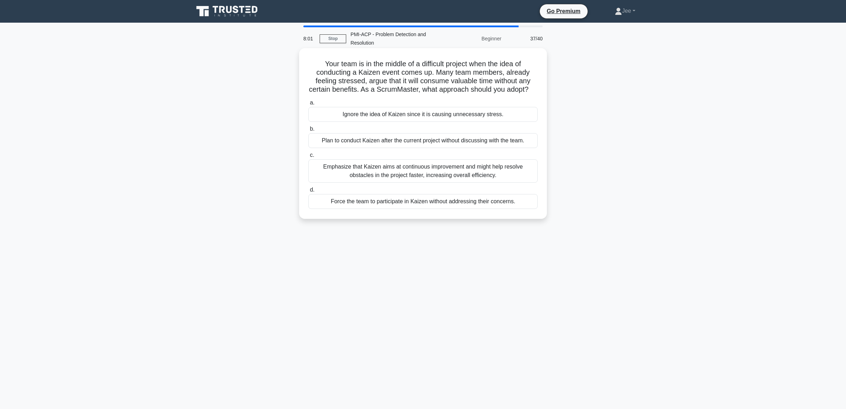
click at [345, 181] on div "Emphasize that Kaizen aims at continuous improvement and might help resolve obs…" at bounding box center [422, 170] width 229 height 23
click at [308, 158] on input "c. Emphasize that Kaizen aims at continuous improvement and might help resolve …" at bounding box center [308, 155] width 0 height 5
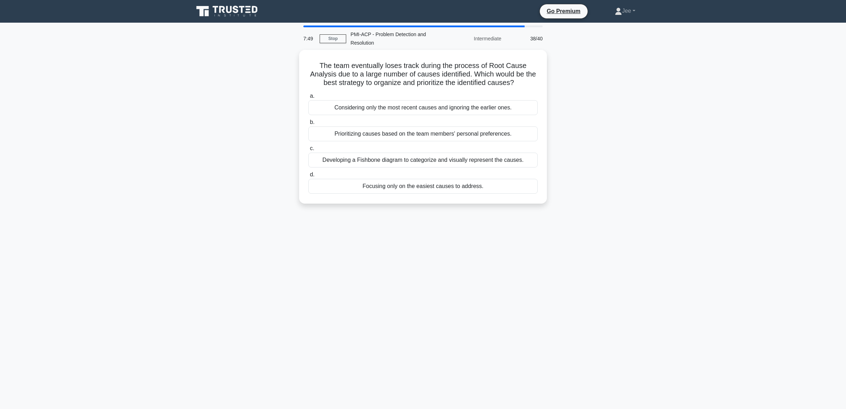
drag, startPoint x: 343, startPoint y: 135, endPoint x: 271, endPoint y: 183, distance: 86.4
click at [271, 183] on div "The team eventually loses track during the process of Root Cause Analysis due t…" at bounding box center [422, 131] width 467 height 162
click at [436, 159] on div "Developing a Fishbone diagram to categorize and visually represent the causes." at bounding box center [422, 158] width 229 height 15
click at [308, 149] on input "c. Developing a Fishbone diagram to categorize and visually represent the cause…" at bounding box center [308, 146] width 0 height 5
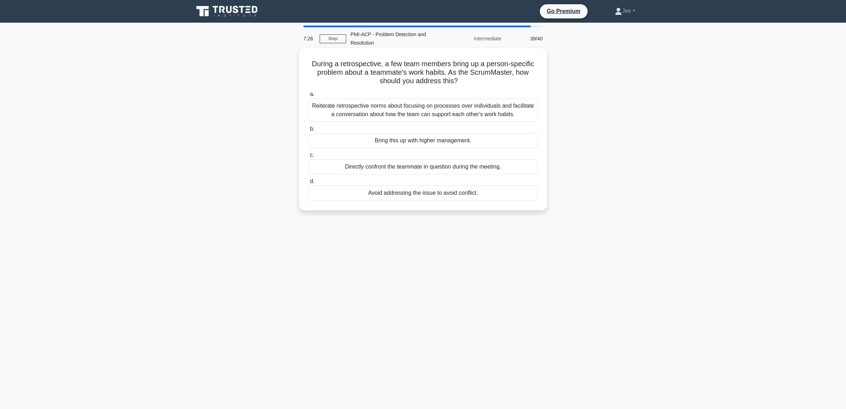
drag, startPoint x: 309, startPoint y: 65, endPoint x: 528, endPoint y: 78, distance: 219.2
click at [528, 78] on h5 "During a retrospective, a few team members bring up a person-specific problem a…" at bounding box center [423, 72] width 231 height 26
click at [491, 107] on div "Reiterate retrospective norms about focusing on processes over individuals and …" at bounding box center [422, 109] width 229 height 23
click at [308, 97] on input "a. Reiterate retrospective norms about focusing on processes over individuals a…" at bounding box center [308, 94] width 0 height 5
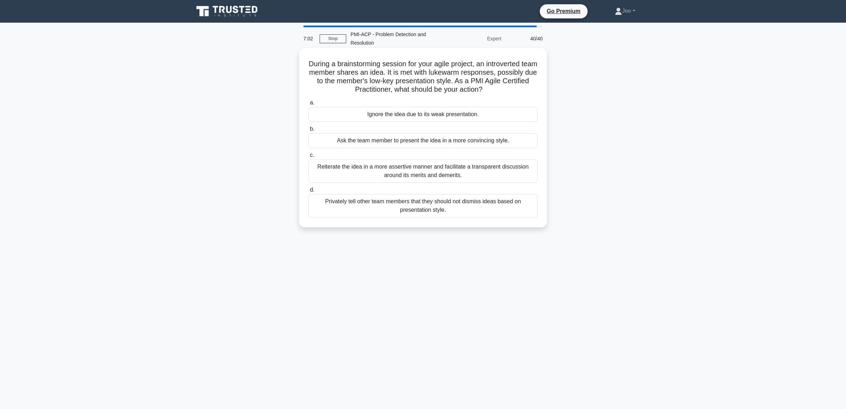
drag, startPoint x: 506, startPoint y: 82, endPoint x: 526, endPoint y: 88, distance: 21.4
click at [526, 88] on h5 "During a brainstorming session for your agile project, an introverted team memb…" at bounding box center [423, 76] width 231 height 35
click at [374, 175] on div "Reiterate the idea in a more assertive manner and facilitate a transparent disc…" at bounding box center [422, 170] width 229 height 23
click at [308, 158] on input "c. Reiterate the idea in a more assertive manner and facilitate a transparent d…" at bounding box center [308, 155] width 0 height 5
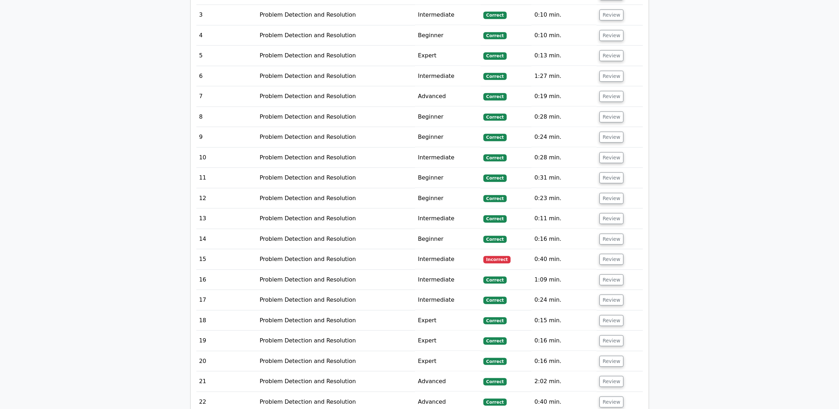
scroll to position [1062, 0]
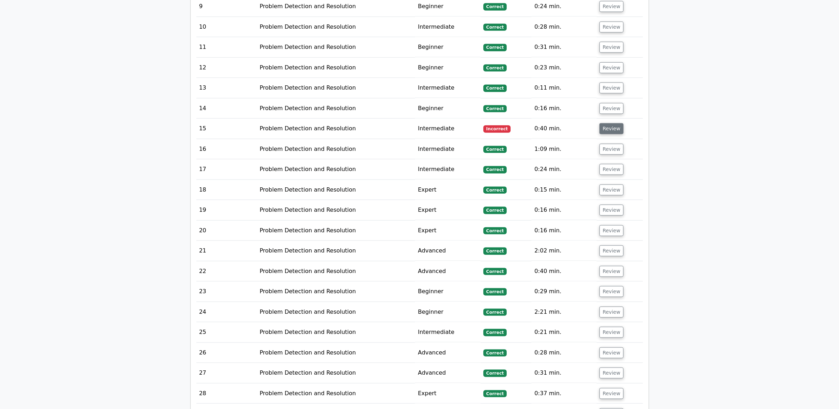
click at [611, 123] on button "Review" at bounding box center [612, 128] width 24 height 11
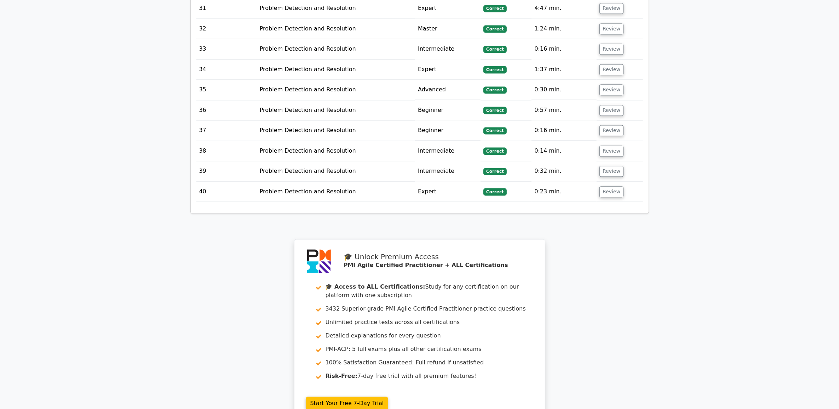
scroll to position [2003, 0]
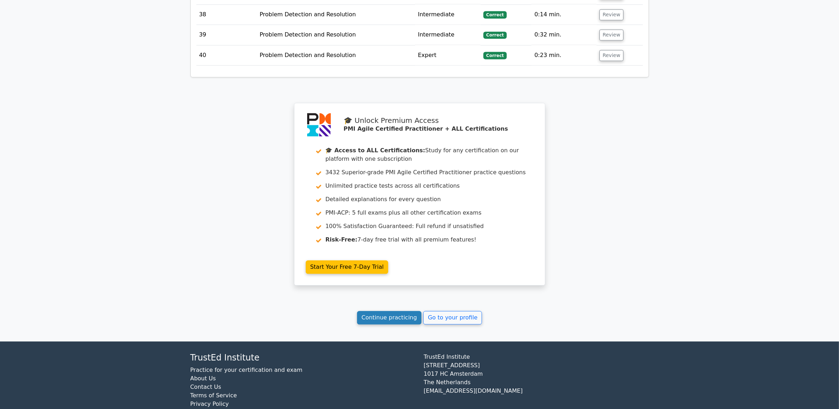
click at [370, 311] on link "Continue practicing" at bounding box center [389, 317] width 65 height 13
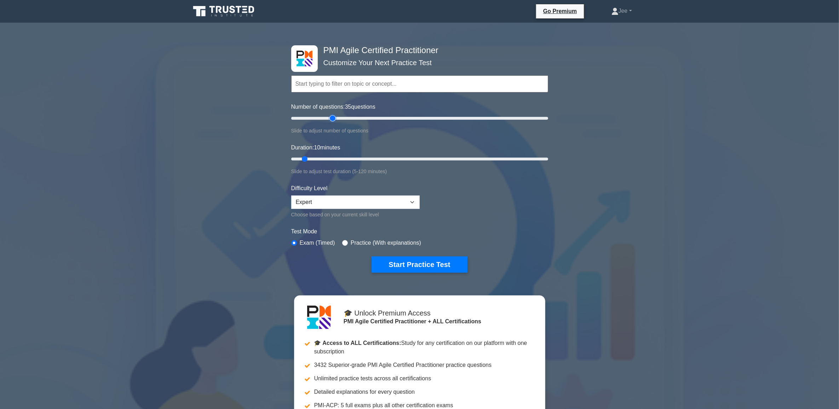
click at [332, 117] on input "Number of questions: 35 questions" at bounding box center [419, 118] width 257 height 8
type input "55"
click at [361, 120] on input "Number of questions: 35 questions" at bounding box center [419, 118] width 257 height 8
click at [366, 159] on input "Duration: 10 minutes" at bounding box center [419, 159] width 257 height 8
click at [380, 160] on input "Duration: 45 minutes" at bounding box center [419, 159] width 257 height 8
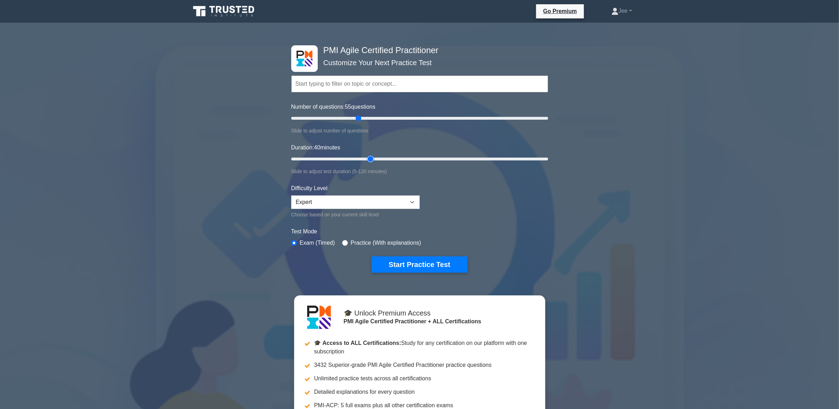
type input "40"
click at [376, 156] on input "Duration: 40 minutes" at bounding box center [419, 159] width 257 height 8
click at [343, 85] on input "text" at bounding box center [419, 83] width 257 height 17
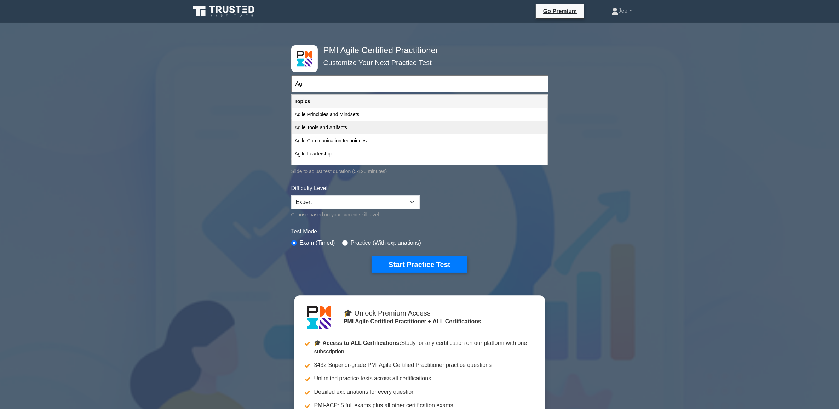
click at [323, 129] on div "Agile Tools and Artifacts" at bounding box center [420, 127] width 256 height 13
type input "Agile Tools and Artifacts"
